Goal: Information Seeking & Learning: Find specific page/section

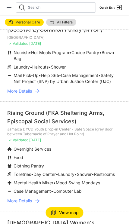
select select "nearby"
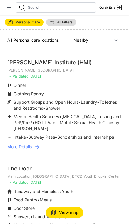
click at [36, 150] on icon at bounding box center [37, 147] width 6 height 6
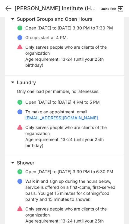
scroll to position [236, 0]
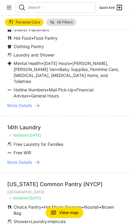
scroll to position [288, 0]
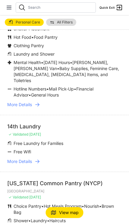
click at [40, 159] on icon at bounding box center [37, 162] width 6 height 6
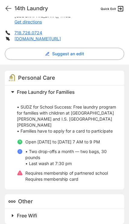
scroll to position [102, 0]
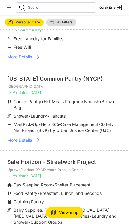
scroll to position [394, 0]
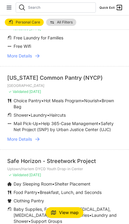
click at [38, 136] on icon at bounding box center [37, 139] width 6 height 6
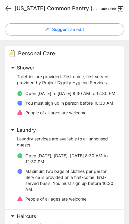
scroll to position [133, 0]
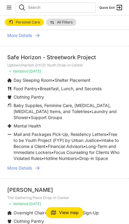
click at [72, 23] on span "All Filters" at bounding box center [65, 22] width 16 height 4
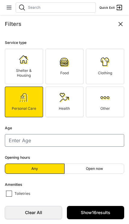
scroll to position [504, 0]
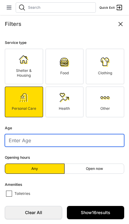
click at [113, 139] on input "number" at bounding box center [64, 140] width 119 height 13
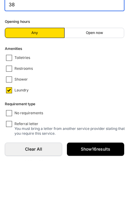
scroll to position [74, 0]
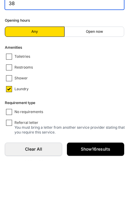
type input "38"
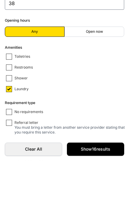
click at [110, 206] on link "Show 16 results" at bounding box center [95, 212] width 57 height 13
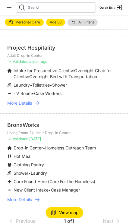
click at [38, 104] on icon at bounding box center [37, 103] width 6 height 6
